Goal: Task Accomplishment & Management: Use online tool/utility

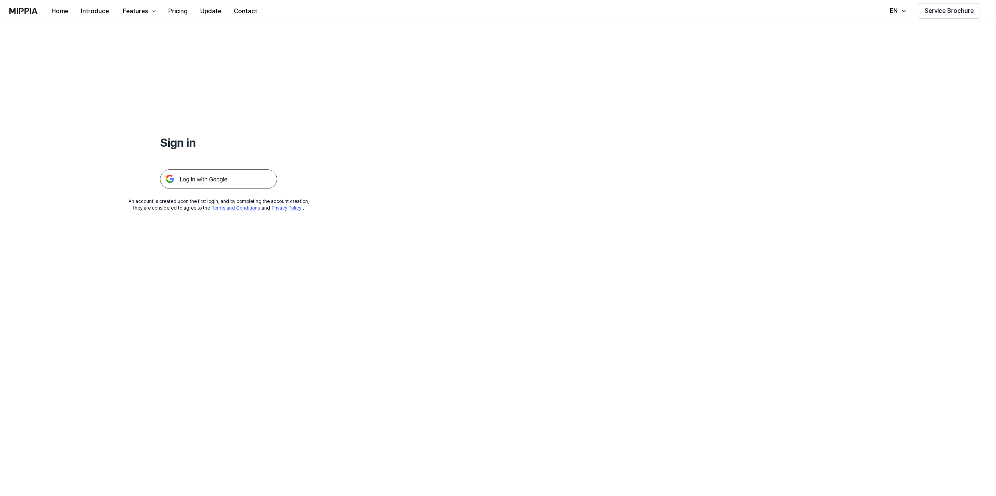
click at [190, 148] on h1 "Sign in" at bounding box center [218, 142] width 117 height 16
drag, startPoint x: 190, startPoint y: 178, endPoint x: 194, endPoint y: 177, distance: 4.2
click at [190, 178] on img at bounding box center [218, 179] width 117 height 20
click at [208, 170] on img at bounding box center [218, 179] width 117 height 20
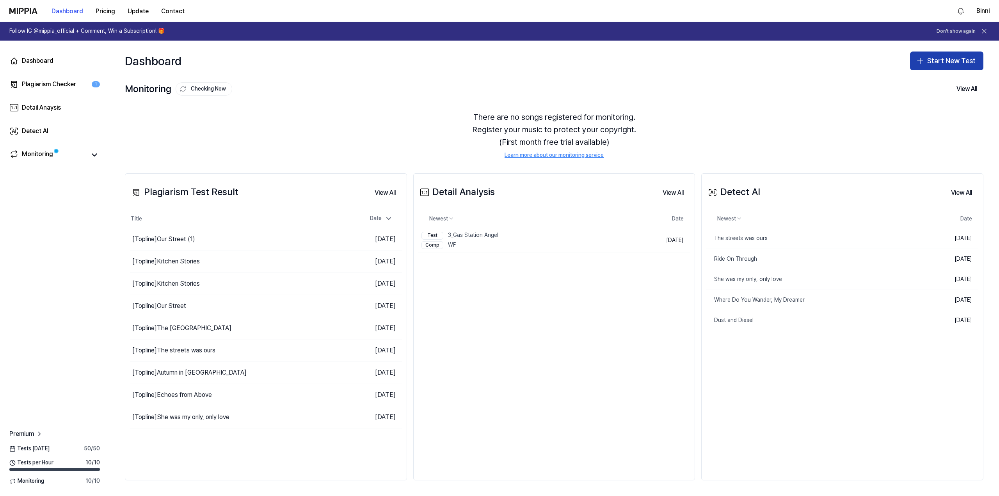
click at [931, 60] on button "Start New Test" at bounding box center [946, 61] width 73 height 19
click at [920, 81] on div "Plagiarism test" at bounding box center [929, 82] width 36 height 8
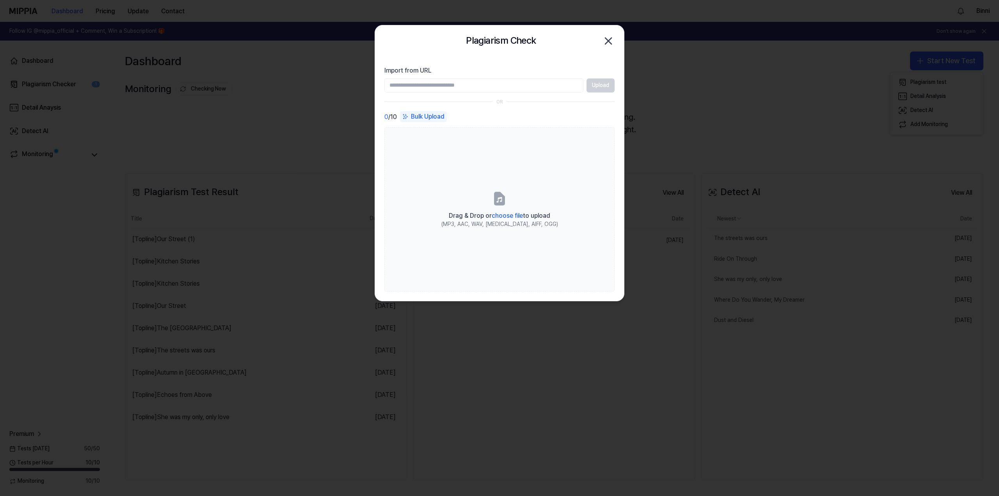
click at [491, 88] on input "Import from URL" at bounding box center [483, 85] width 199 height 14
click at [602, 87] on div "Upload" at bounding box center [499, 85] width 230 height 14
click at [601, 87] on div "Upload" at bounding box center [499, 85] width 230 height 14
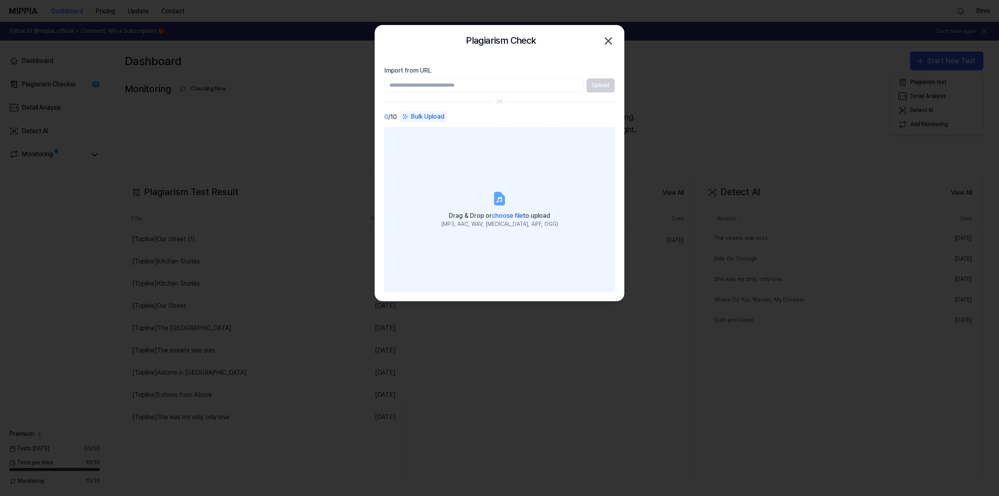
click at [507, 201] on label "Drag & Drop or choose file to upload (MP3, AAC, WAV, [MEDICAL_DATA], AIFF, OGG)" at bounding box center [499, 209] width 230 height 164
click at [0, 0] on input "Drag & Drop or choose file to upload (MP3, AAC, WAV, [MEDICAL_DATA], AIFF, OGG)" at bounding box center [0, 0] width 0 height 0
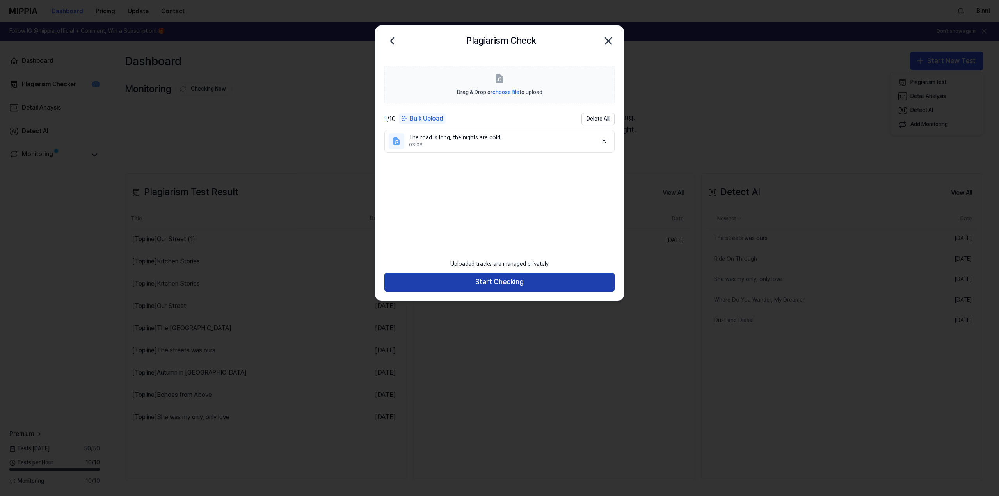
click at [454, 281] on button "Start Checking" at bounding box center [499, 282] width 230 height 19
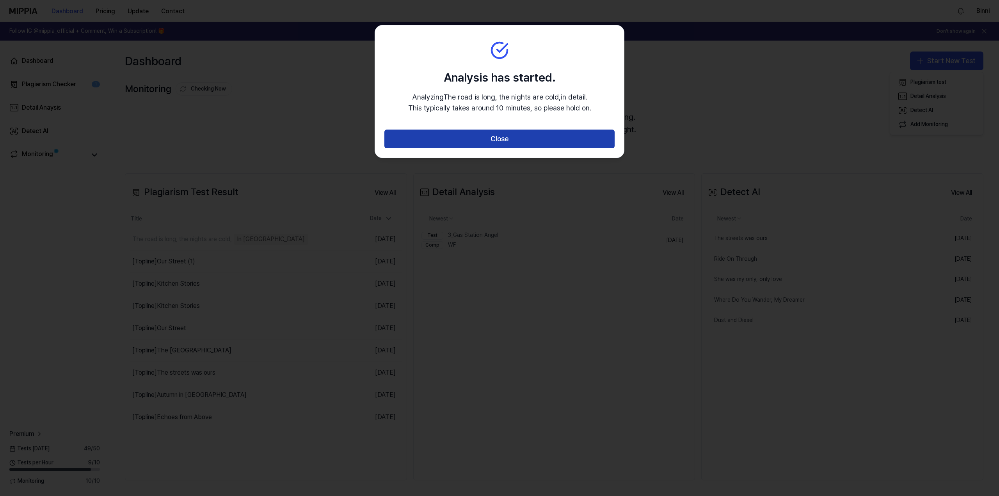
click at [503, 144] on button "Close" at bounding box center [499, 139] width 230 height 19
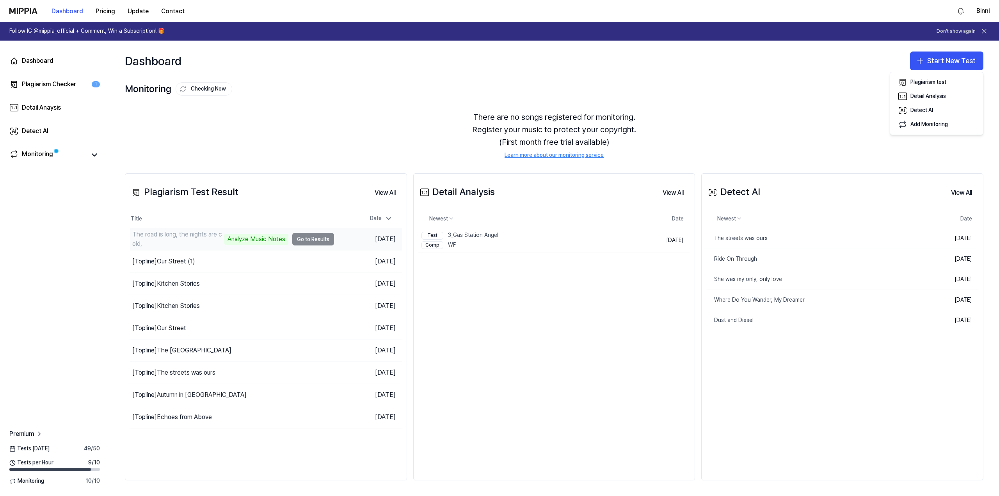
click at [324, 239] on td "The road is long, the nights are cold, Analyze Music Notes Go to Results" at bounding box center [232, 239] width 204 height 22
click at [308, 239] on td "The road is long, the nights are cold, 25% Go to Results" at bounding box center [232, 239] width 204 height 22
click at [308, 240] on button "Go to Results" at bounding box center [313, 239] width 42 height 12
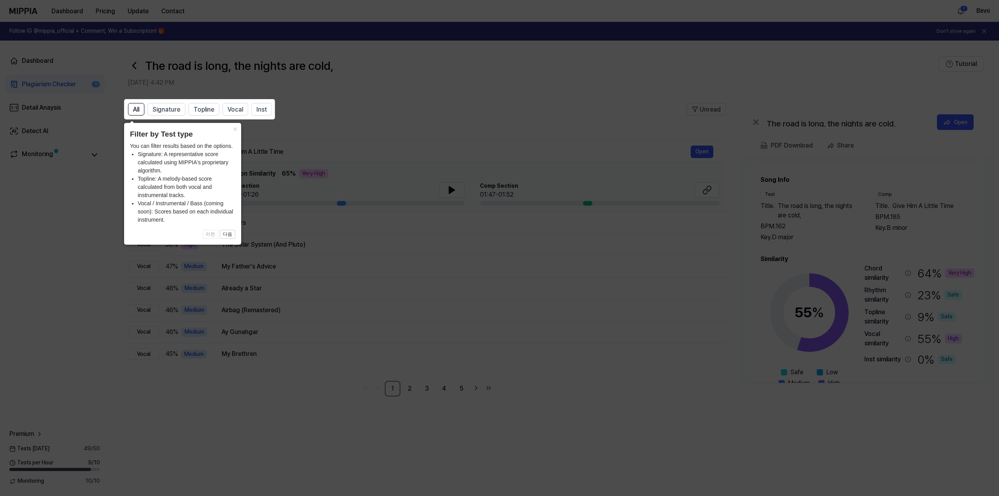
click at [376, 93] on icon at bounding box center [499, 248] width 999 height 496
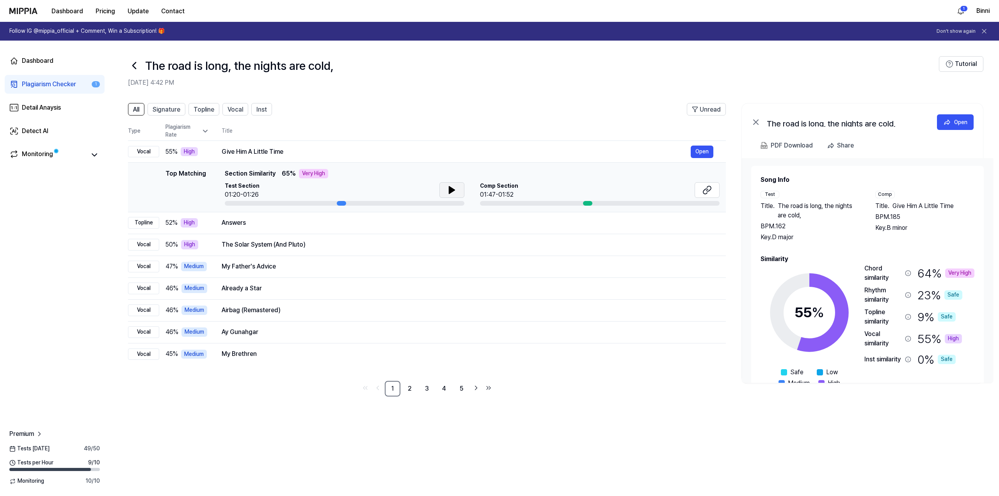
click at [445, 189] on button at bounding box center [451, 190] width 25 height 16
click at [547, 189] on div "Comp Section 01:47-01:52" at bounding box center [600, 190] width 240 height 17
click at [705, 152] on button "Open" at bounding box center [702, 152] width 23 height 12
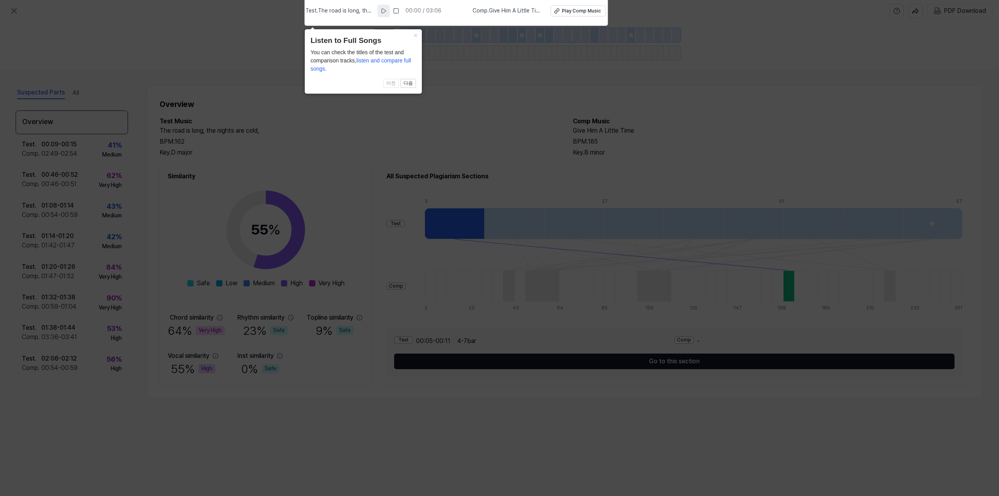
click at [386, 13] on icon at bounding box center [384, 11] width 4 height 5
click at [217, 28] on icon at bounding box center [499, 246] width 999 height 500
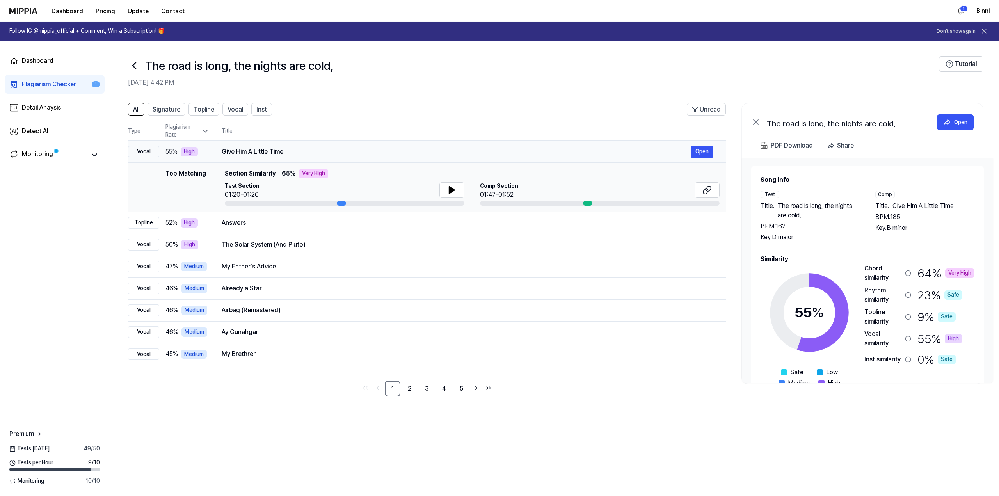
click at [338, 148] on div "Give Him A Little Time" at bounding box center [456, 151] width 469 height 9
click at [701, 150] on button "Open" at bounding box center [702, 152] width 23 height 12
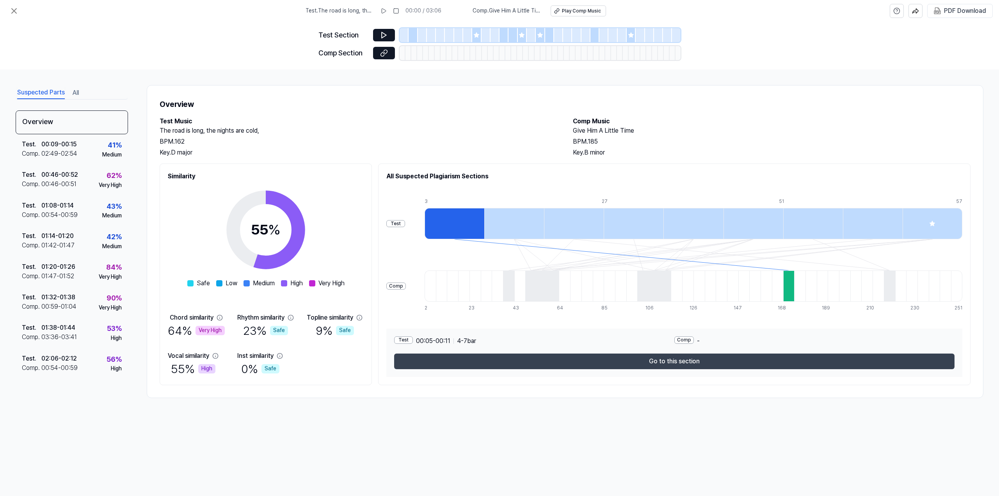
click at [668, 363] on button "Go to this section" at bounding box center [674, 362] width 560 height 16
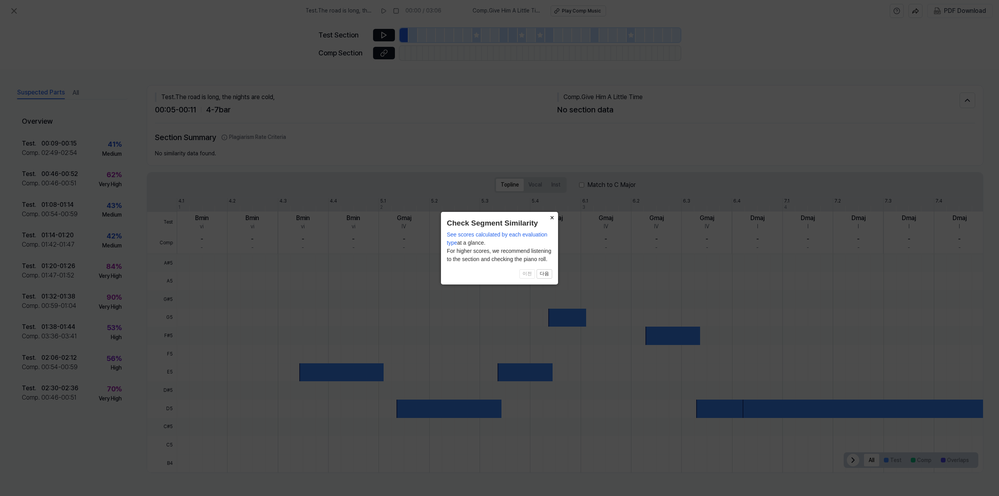
click at [549, 218] on button "×" at bounding box center [552, 217] width 12 height 11
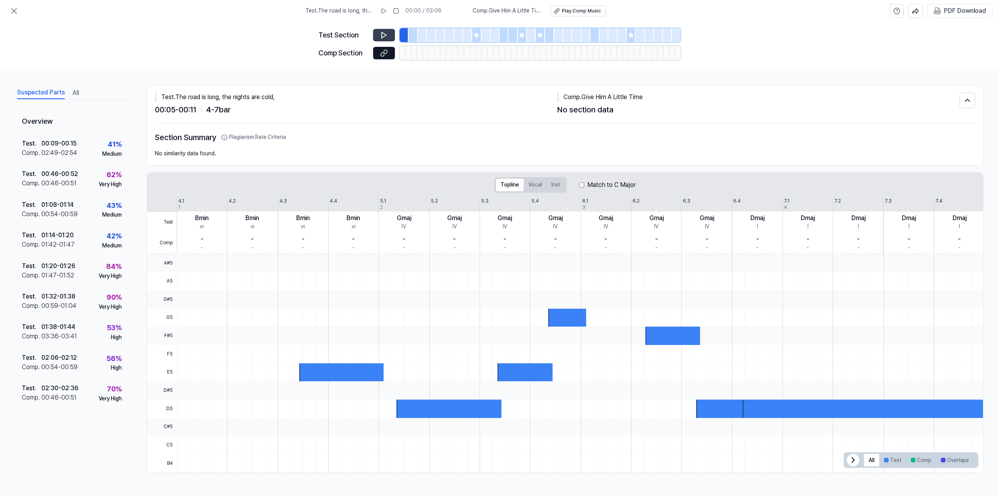
click at [383, 31] on icon at bounding box center [384, 35] width 8 height 8
click at [388, 35] on button at bounding box center [384, 35] width 22 height 12
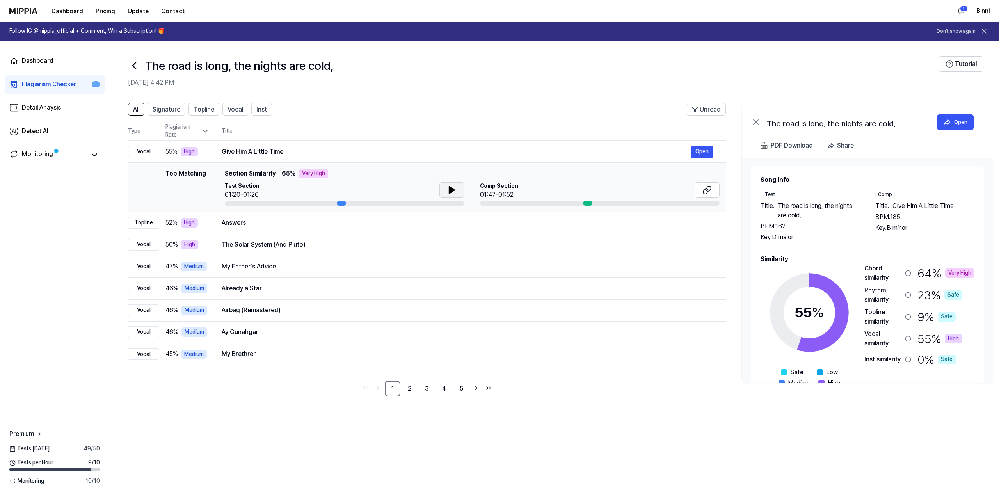
click at [453, 191] on icon at bounding box center [451, 190] width 5 height 7
click at [453, 191] on icon at bounding box center [454, 190] width 2 height 6
click at [592, 199] on div "Comp Section 01:47-01:52" at bounding box center [600, 190] width 240 height 17
click at [585, 203] on div at bounding box center [587, 203] width 9 height 5
drag, startPoint x: 585, startPoint y: 203, endPoint x: 550, endPoint y: 203, distance: 35.9
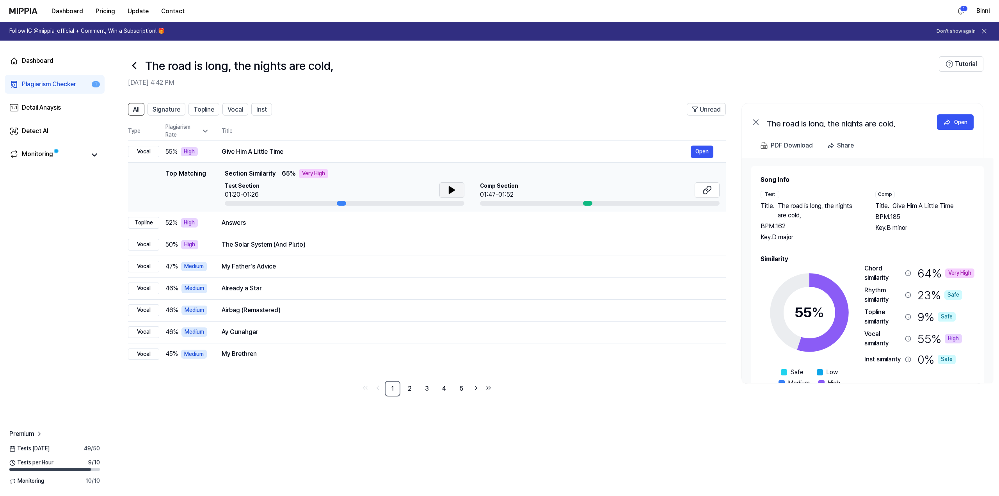
click at [550, 203] on div at bounding box center [600, 203] width 240 height 5
click at [706, 153] on button "Open" at bounding box center [702, 152] width 23 height 12
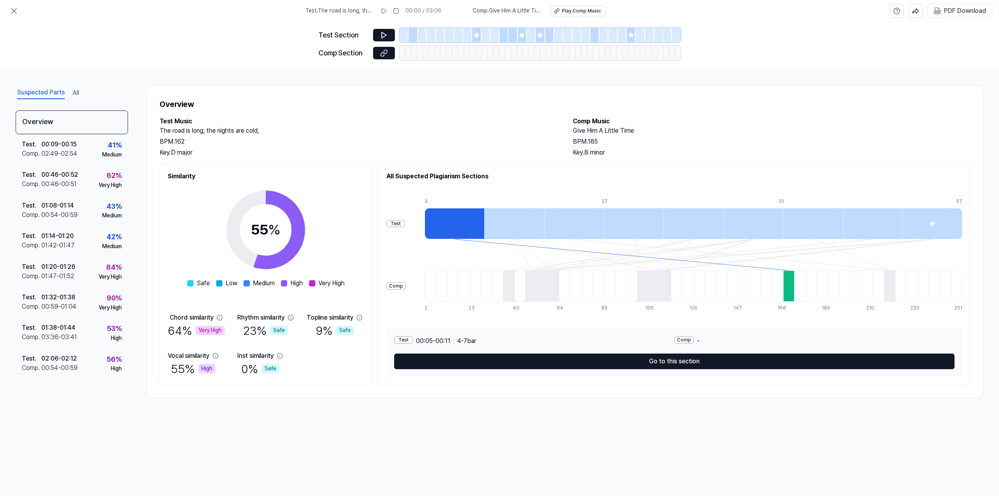
click at [395, 224] on div "Test" at bounding box center [395, 223] width 19 height 7
click at [386, 32] on icon at bounding box center [384, 35] width 8 height 8
click at [384, 36] on icon at bounding box center [384, 35] width 5 height 6
click at [383, 13] on button at bounding box center [383, 11] width 12 height 12
click at [383, 11] on button at bounding box center [384, 11] width 12 height 12
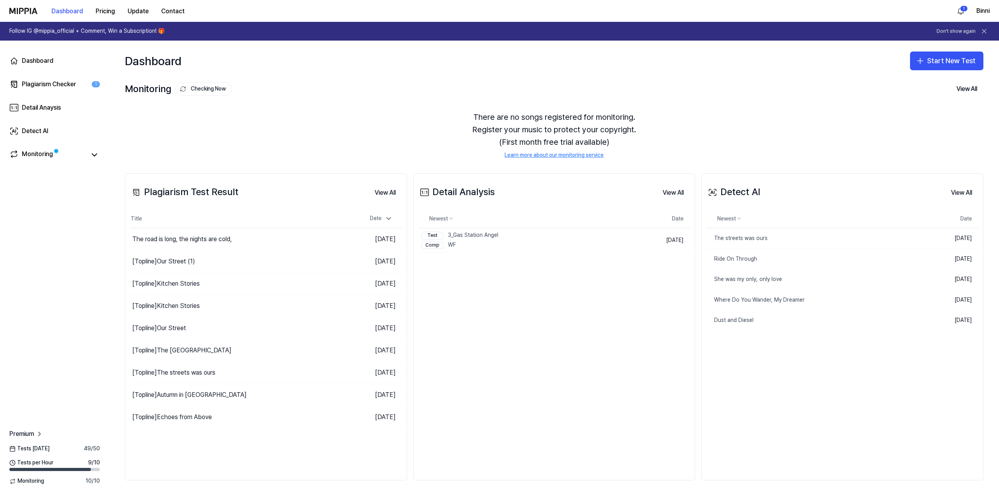
click at [494, 297] on div "Detail Analysis View All Detail Analysis Newest Date Test 3_Gas Station Angel C…" at bounding box center [554, 326] width 282 height 307
click at [217, 238] on div "The road is long, the nights are cold," at bounding box center [182, 239] width 100 height 9
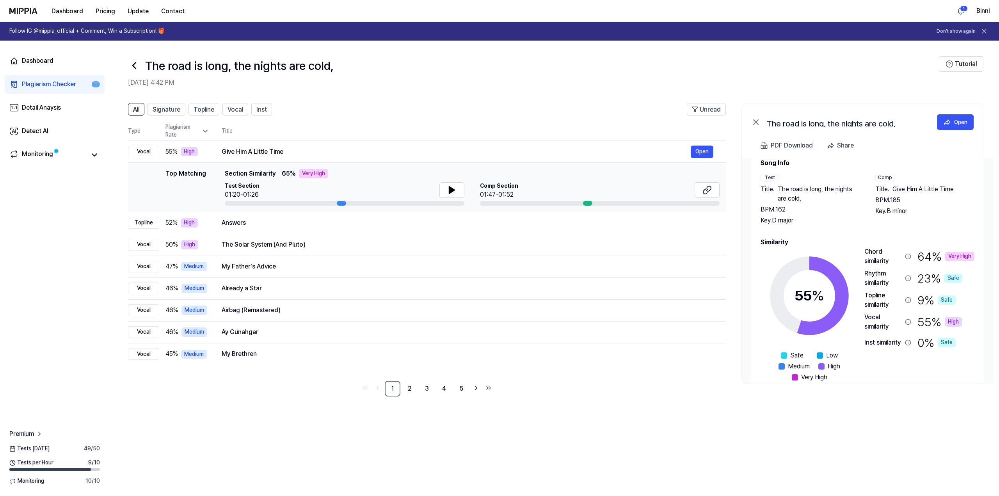
scroll to position [33, 0]
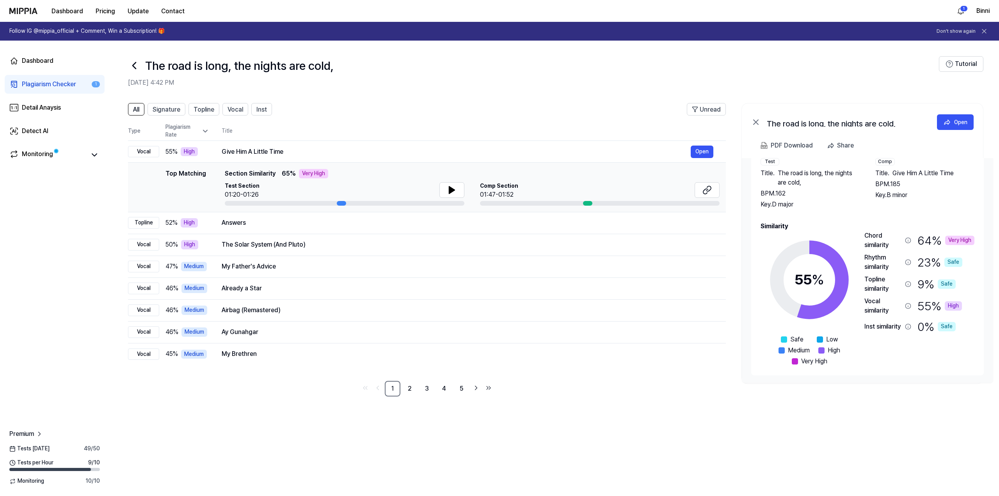
click at [884, 309] on div "Vocal similarity" at bounding box center [883, 306] width 37 height 19
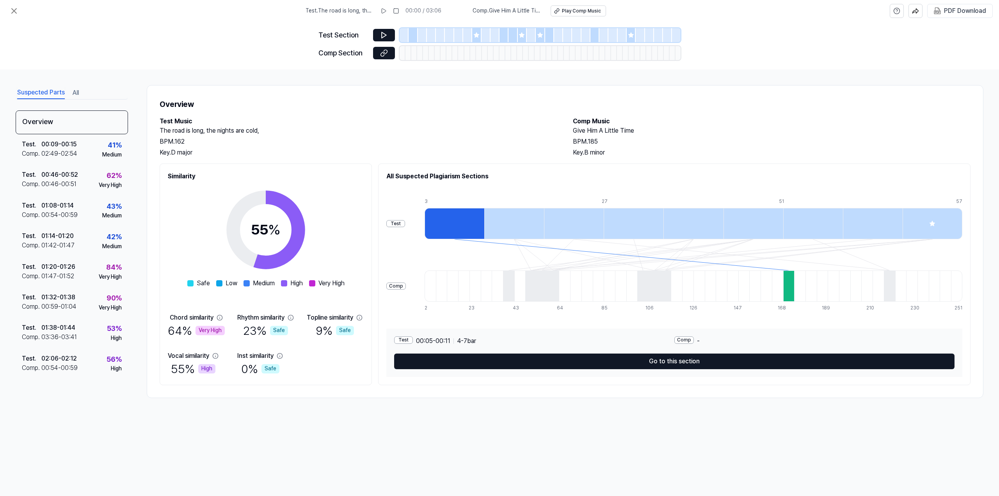
click at [400, 224] on div "Test" at bounding box center [395, 223] width 19 height 7
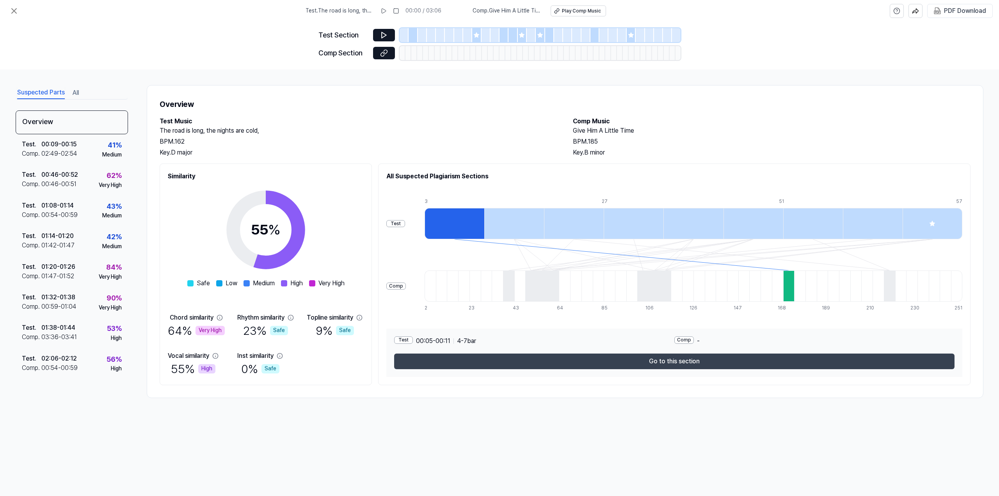
click at [679, 363] on button "Go to this section" at bounding box center [674, 362] width 560 height 16
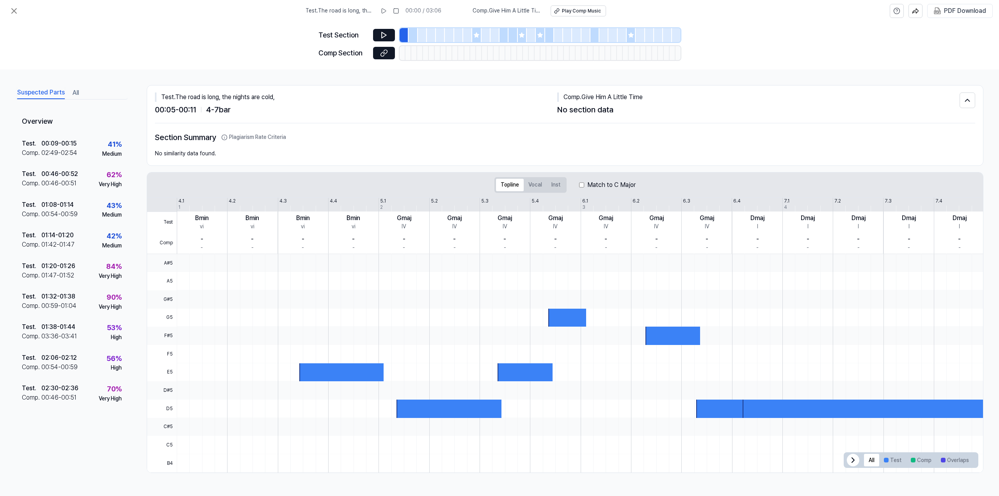
click at [853, 459] on icon at bounding box center [853, 459] width 9 height 9
click at [393, 31] on button at bounding box center [384, 35] width 22 height 12
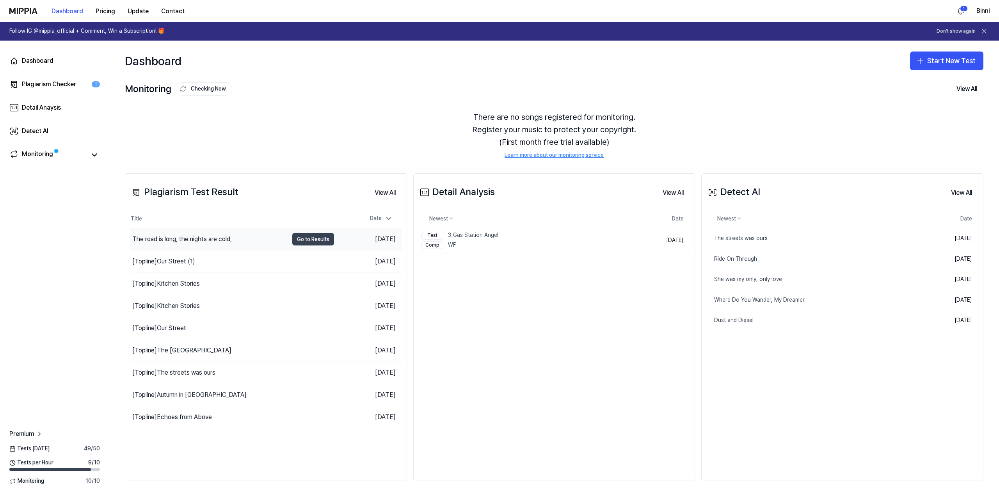
click at [318, 241] on button "Go to Results" at bounding box center [313, 239] width 42 height 12
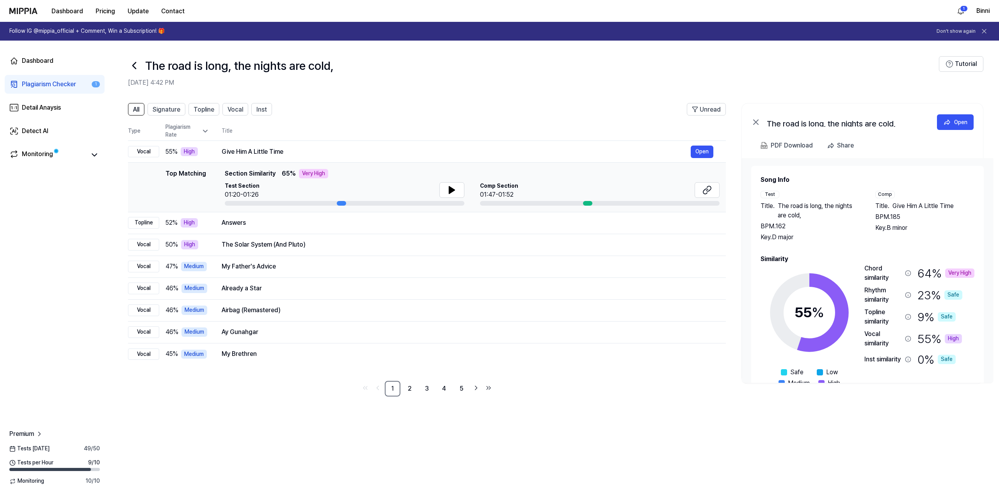
click at [884, 194] on div "Comp" at bounding box center [885, 194] width 20 height 7
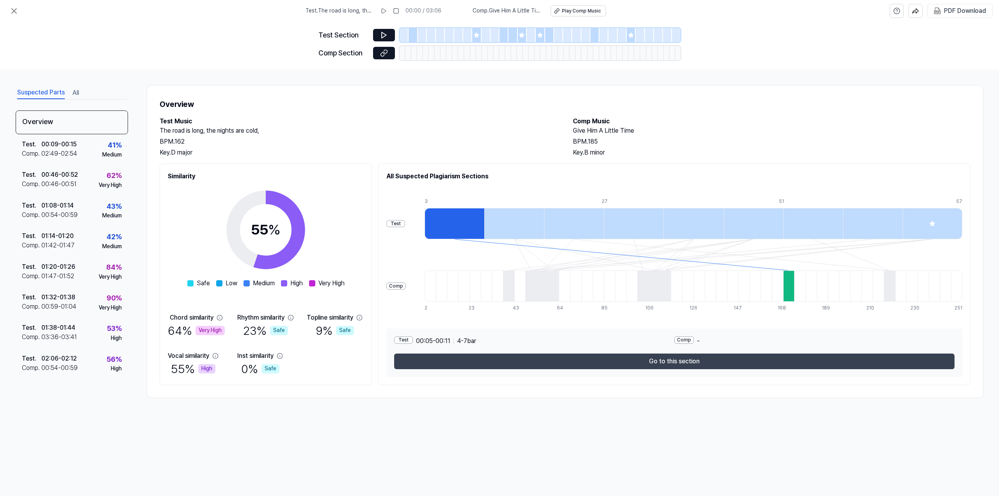
click at [682, 363] on button "Go to this section" at bounding box center [674, 362] width 560 height 16
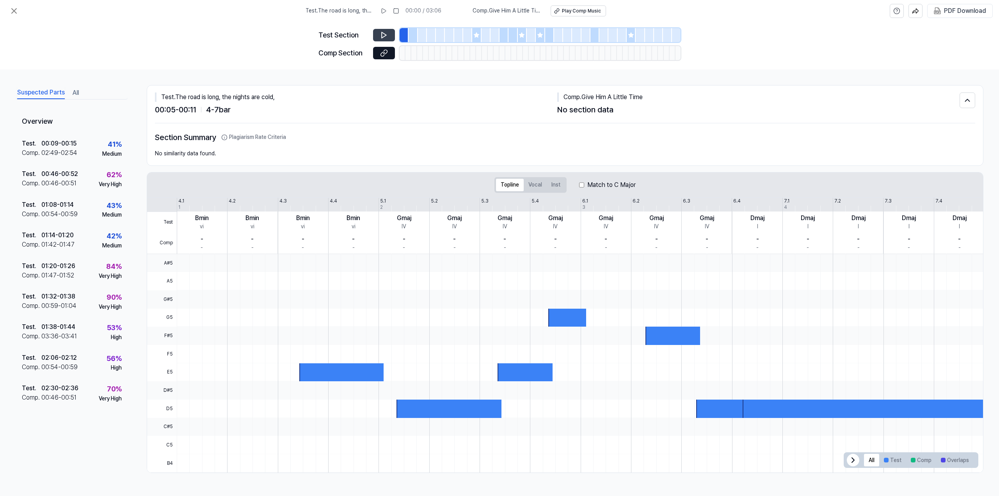
click at [374, 36] on button at bounding box center [384, 35] width 22 height 12
click at [14, 9] on icon at bounding box center [13, 10] width 9 height 9
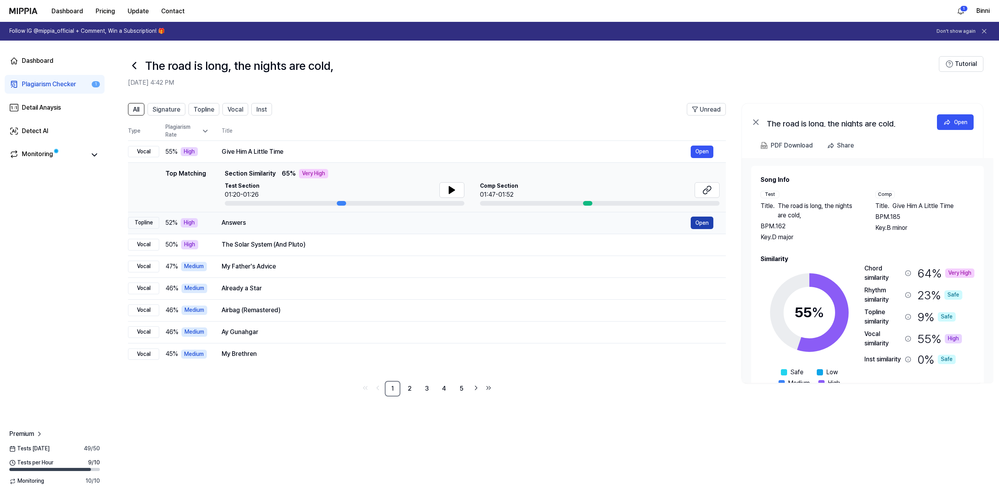
click at [702, 222] on button "Open" at bounding box center [702, 223] width 23 height 12
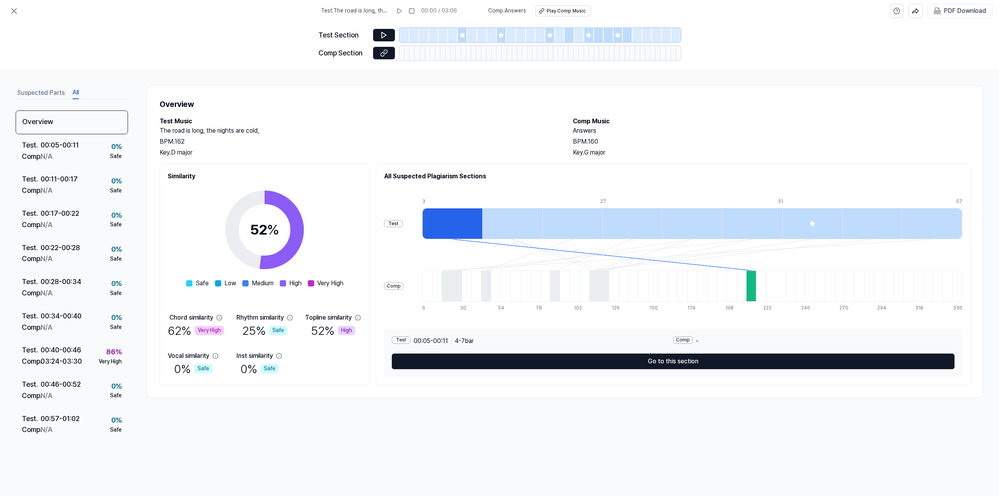
click at [78, 91] on button "All" at bounding box center [76, 93] width 6 height 12
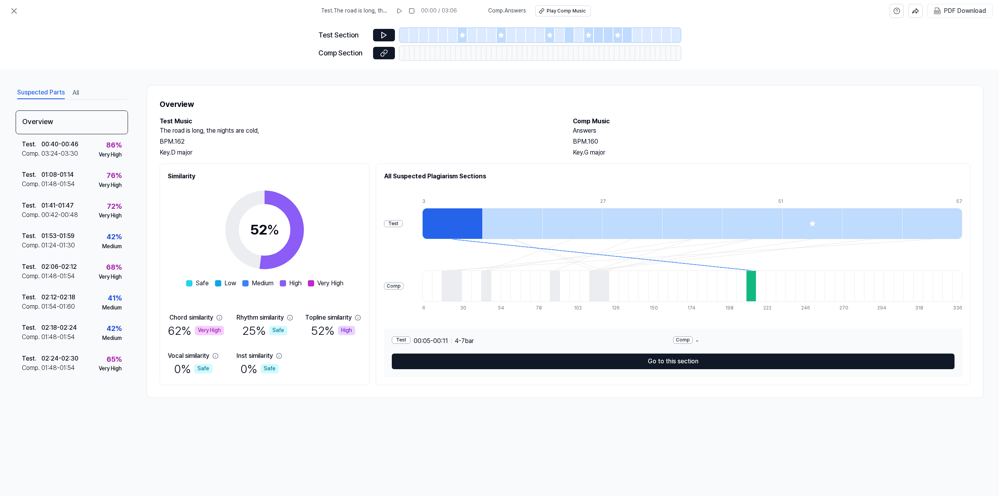
click at [48, 93] on button "Suspected Parts" at bounding box center [41, 93] width 48 height 12
click at [557, 9] on div "Play Comp Music" at bounding box center [566, 11] width 39 height 7
